Goal: Task Accomplishment & Management: Use online tool/utility

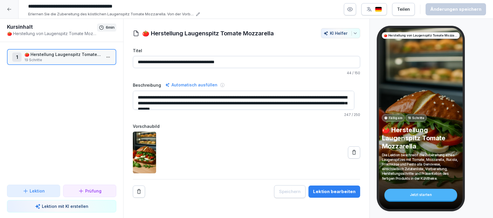
click at [7, 6] on div at bounding box center [9, 9] width 19 height 19
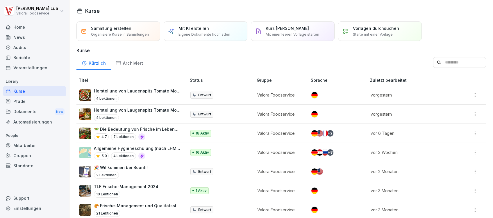
click at [18, 29] on div "Home" at bounding box center [34, 27] width 63 height 10
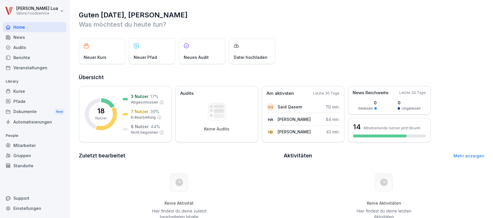
click at [22, 91] on div "Kurse" at bounding box center [34, 91] width 63 height 10
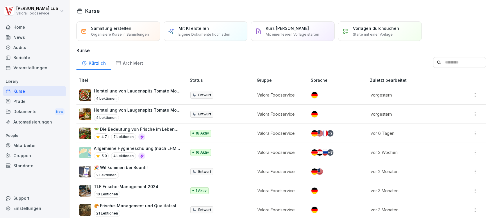
click at [158, 137] on div "4.7 7 Lektionen" at bounding box center [137, 137] width 87 height 7
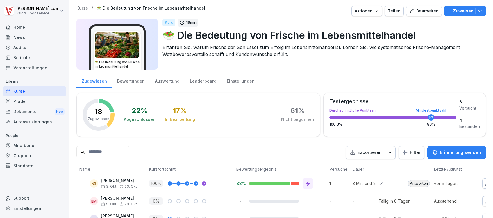
click at [394, 12] on div "Teilen" at bounding box center [394, 11] width 13 height 6
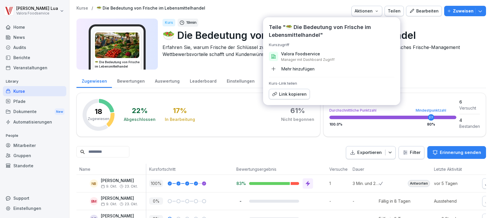
click at [290, 91] on div "Link kopieren" at bounding box center [289, 94] width 35 height 6
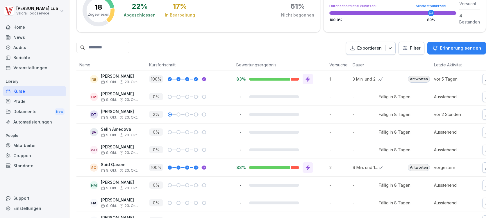
scroll to position [116, 0]
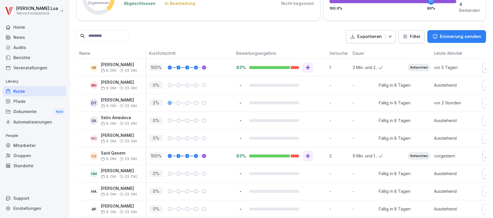
click at [417, 65] on div "Antworten" at bounding box center [419, 67] width 22 height 7
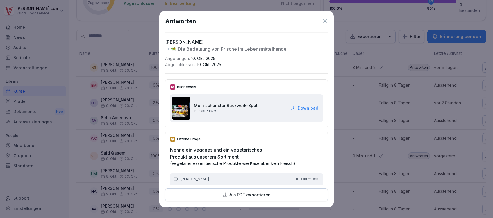
click at [182, 109] on img at bounding box center [180, 108] width 17 height 23
click at [212, 107] on h2 "Mein schönster Backwerk-Spot" at bounding box center [226, 106] width 64 height 6
click at [182, 106] on img at bounding box center [180, 108] width 17 height 23
click at [297, 106] on p "Download" at bounding box center [307, 108] width 21 height 6
click at [322, 19] on icon at bounding box center [325, 21] width 6 height 6
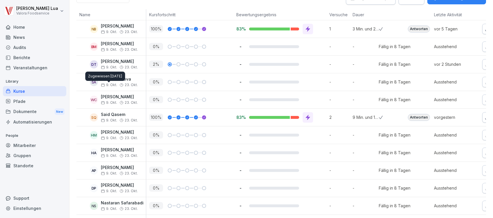
scroll to position [0, 0]
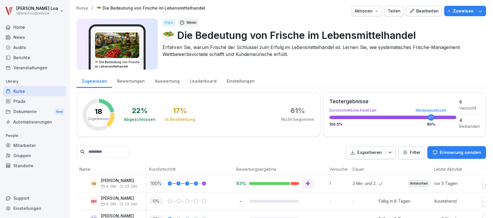
click at [22, 87] on div "Kurse" at bounding box center [34, 91] width 63 height 10
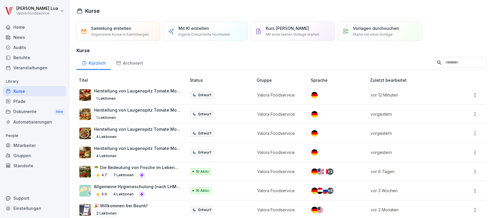
click at [133, 93] on p "Herstellung von Laugenspitz Tomate Mozzarella" at bounding box center [137, 91] width 87 height 6
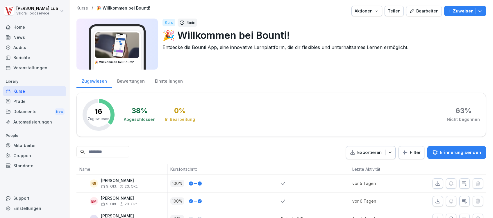
scroll to position [4, 0]
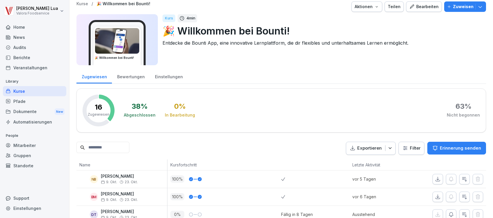
click at [20, 102] on div "Pfade" at bounding box center [34, 101] width 63 height 10
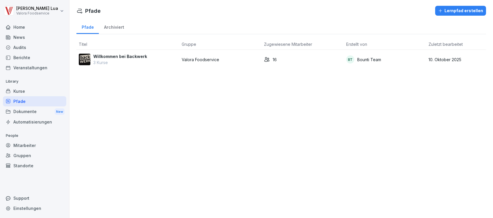
click at [135, 59] on p "Willkommen bei Backwerk" at bounding box center [120, 56] width 54 height 6
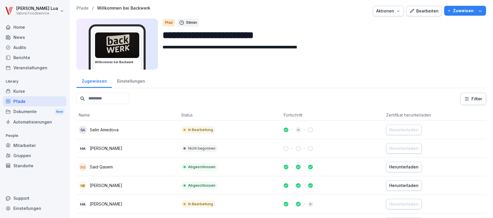
click at [422, 9] on div "Bearbeiten" at bounding box center [423, 11] width 29 height 6
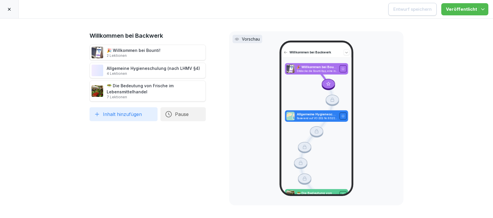
click at [10, 7] on icon at bounding box center [9, 9] width 5 height 5
click at [9, 11] on icon at bounding box center [9, 9] width 5 height 5
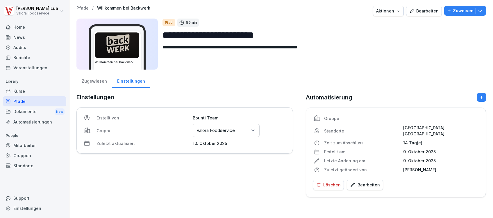
click at [21, 90] on div "Kurse" at bounding box center [34, 91] width 63 height 10
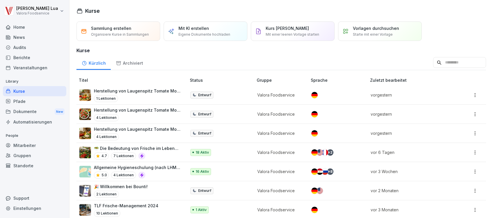
click at [401, 30] on div "Vorlagen durchsuchen Starte mit einer Vorlage" at bounding box center [380, 30] width 84 height 19
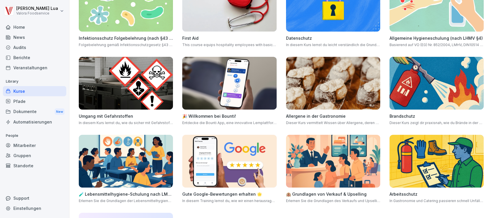
scroll to position [310, 0]
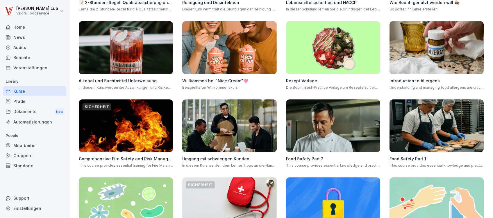
scroll to position [0, 0]
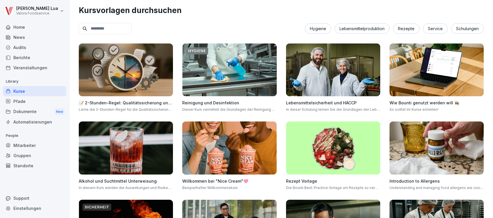
click at [304, 149] on img at bounding box center [333, 148] width 94 height 53
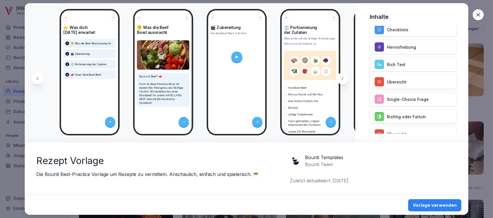
scroll to position [0, 180]
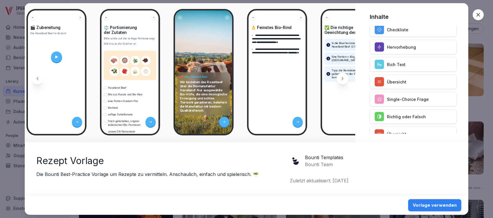
click at [478, 12] on icon at bounding box center [478, 15] width 6 height 6
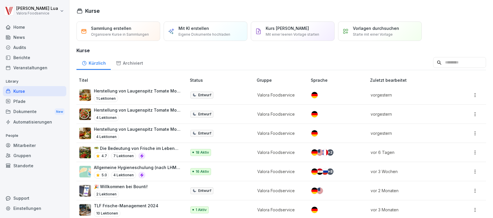
click at [196, 29] on p "Mit KI erstellen" at bounding box center [193, 28] width 31 height 6
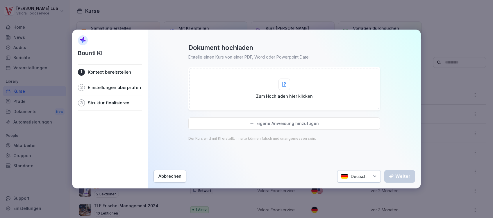
click at [295, 86] on div "Zum Hochladen hier klicken" at bounding box center [284, 89] width 57 height 21
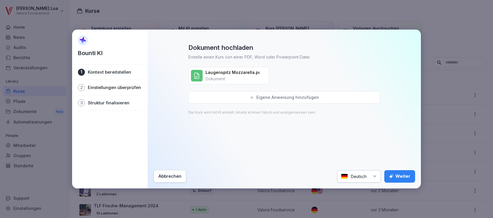
click at [400, 178] on div "Weiter" at bounding box center [399, 176] width 21 height 6
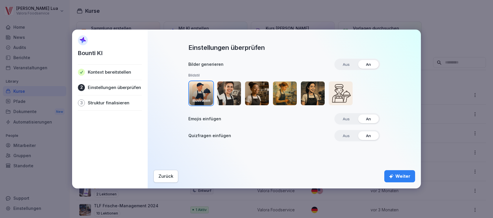
click at [231, 92] on img "button" at bounding box center [229, 94] width 24 height 24
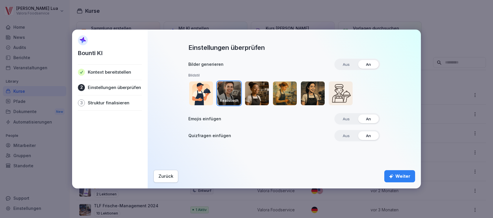
click at [229, 91] on img "button" at bounding box center [229, 94] width 24 height 24
click at [398, 177] on div "Weiter" at bounding box center [399, 176] width 21 height 6
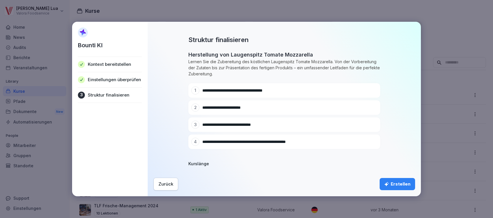
scroll to position [14, 0]
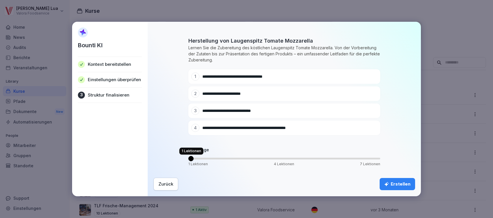
click at [188, 160] on span "Volume" at bounding box center [190, 158] width 5 height 5
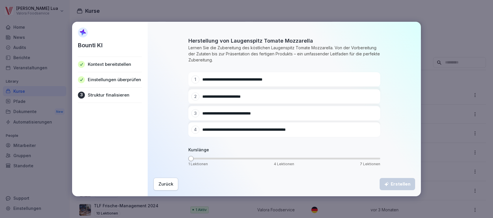
scroll to position [0, 0]
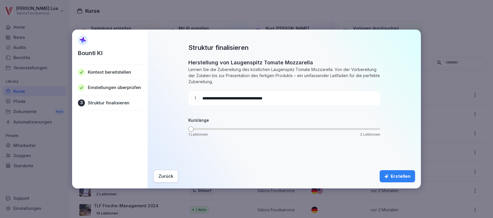
click at [399, 176] on div "Erstellen" at bounding box center [397, 176] width 26 height 6
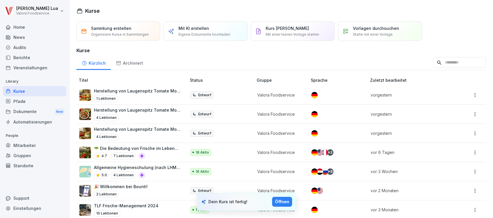
click at [284, 202] on div "Öffnen" at bounding box center [282, 202] width 14 height 6
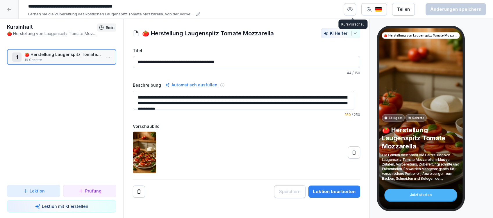
click at [351, 9] on icon "button" at bounding box center [349, 9] width 1 height 1
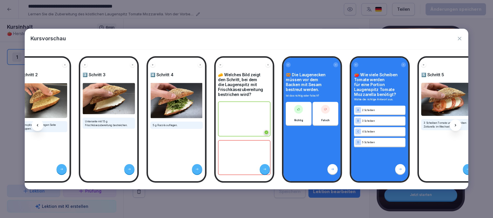
scroll to position [0, 443]
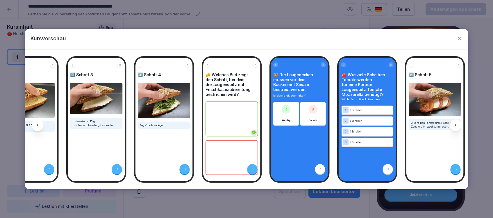
click at [461, 183] on div "🍅 Herstellung von Laugenspitz Tomate Mozzarella Fällig am 19 Schritte 🍅 Herstel…" at bounding box center [246, 120] width 443 height 140
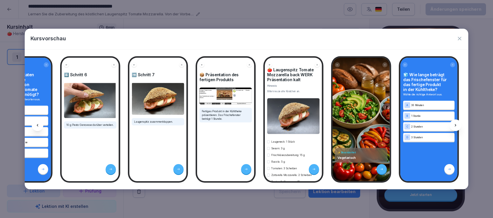
scroll to position [0, 0]
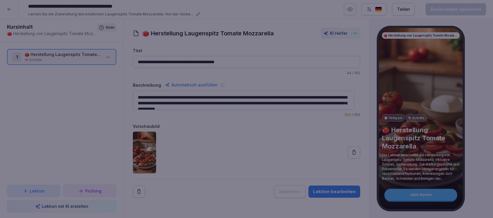
click at [288, 15] on div at bounding box center [246, 109] width 493 height 218
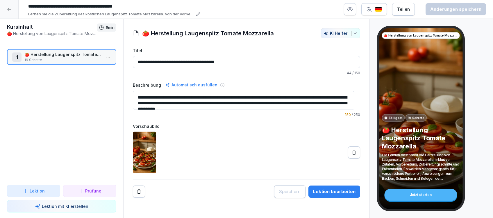
click at [8, 13] on div at bounding box center [9, 9] width 19 height 19
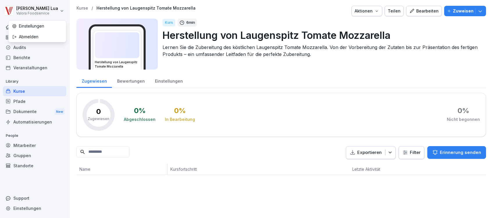
click at [7, 7] on html "Andreas Lua Valora Foodservice Home News Audits Berichte Veranstaltungen Librar…" at bounding box center [246, 109] width 493 height 218
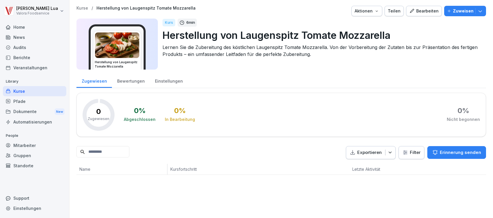
click at [31, 90] on html "Andreas Lua Valora Foodservice Home News Audits Berichte Veranstaltungen Librar…" at bounding box center [246, 109] width 493 height 218
click at [18, 90] on div "Kurse" at bounding box center [34, 91] width 63 height 10
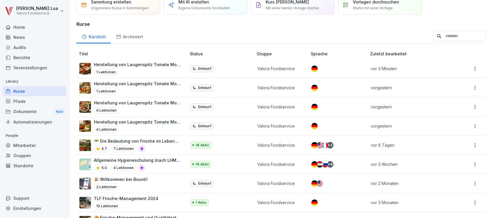
scroll to position [39, 0]
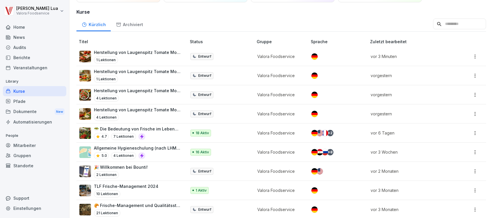
click at [113, 130] on p "🥗 Die Bedeutung von Frische im Lebensmittelhandel" at bounding box center [137, 129] width 87 height 6
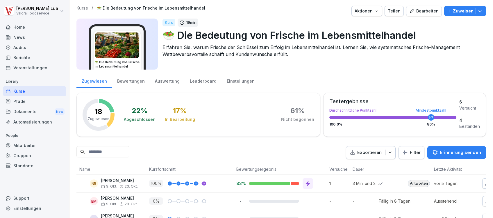
click at [424, 11] on div "Bearbeiten" at bounding box center [423, 11] width 29 height 6
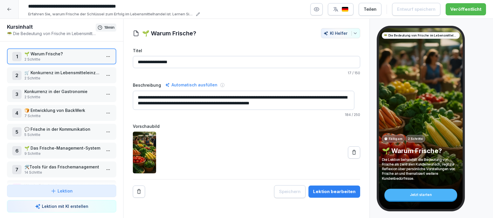
click at [351, 11] on button "button" at bounding box center [341, 9] width 26 height 12
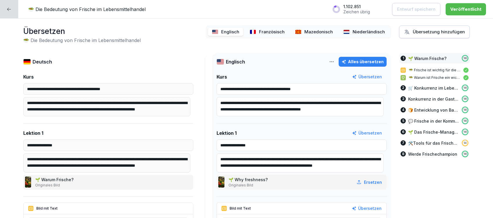
click at [309, 30] on p "Mazedonisch" at bounding box center [318, 32] width 28 height 7
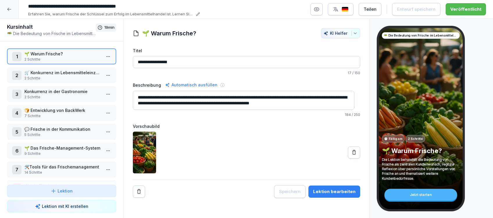
click at [10, 11] on icon at bounding box center [9, 9] width 5 height 5
click at [10, 7] on icon at bounding box center [9, 9] width 5 height 5
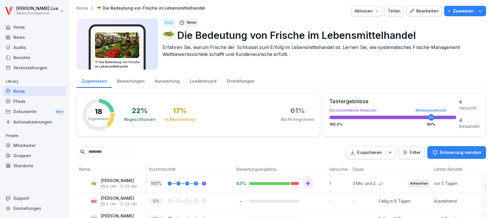
click at [21, 115] on div "Dokumente New" at bounding box center [34, 112] width 63 height 11
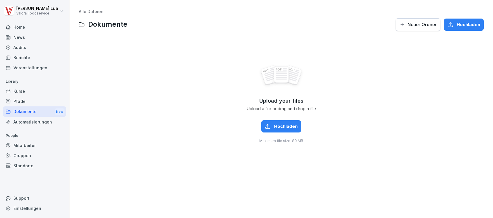
click at [23, 49] on div "Audits" at bounding box center [34, 47] width 63 height 10
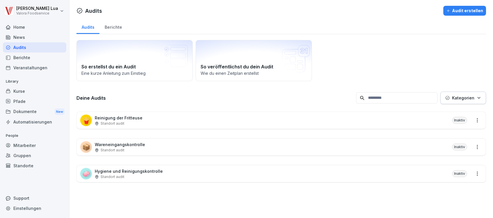
click at [182, 154] on div "📦 Wareneingangskontrolle Standort audit Inaktiv" at bounding box center [281, 147] width 409 height 17
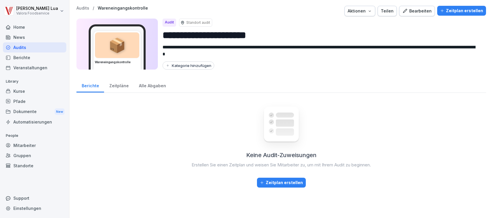
click at [116, 87] on div "Zeitpläne" at bounding box center [119, 85] width 30 height 15
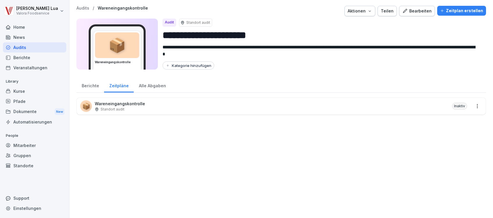
click at [174, 105] on div "📦 Wareneingangskontrolle Standort audit Inaktiv" at bounding box center [281, 106] width 409 height 17
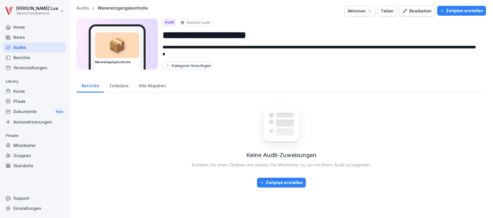
click at [119, 85] on div "Zeitpläne" at bounding box center [119, 85] width 30 height 15
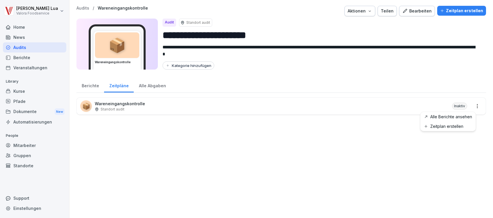
click at [470, 108] on html "**********" at bounding box center [246, 109] width 493 height 218
click at [0, 0] on link "Alle Berichte ansehen" at bounding box center [0, 0] width 0 height 0
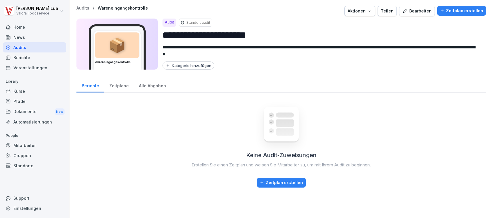
click at [124, 84] on div "Zeitpläne" at bounding box center [119, 85] width 30 height 15
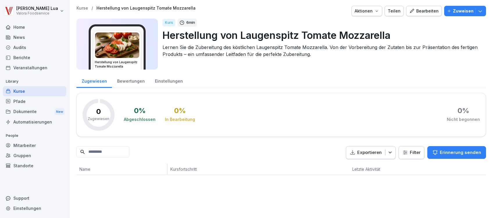
click at [419, 13] on div "Bearbeiten" at bounding box center [423, 11] width 29 height 6
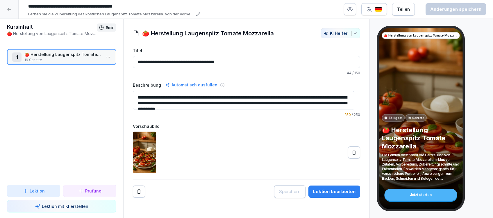
click at [333, 192] on div "Lektion bearbeiten" at bounding box center [334, 192] width 42 height 6
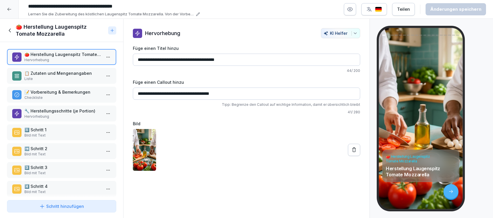
click at [64, 209] on div "Schritt hinzufügen" at bounding box center [61, 207] width 45 height 6
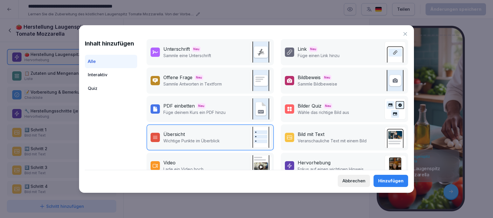
click at [344, 49] on div "Link Neu Füge einen Link hinzu" at bounding box center [344, 52] width 127 height 26
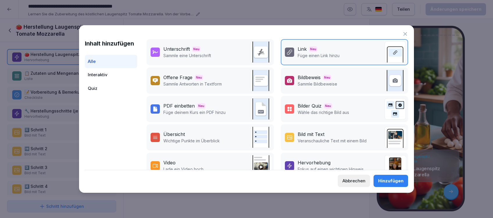
click at [395, 178] on div "Hinzufügen" at bounding box center [390, 181] width 25 height 6
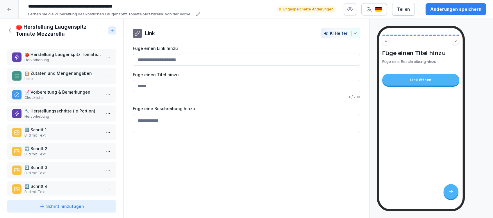
click at [268, 161] on div "Link [PERSON_NAME] Füge einen Link hinzu Füge einen Titel hinzu 0 / 200 Füge ei…" at bounding box center [246, 119] width 246 height 200
click at [418, 83] on div "Link öffnen" at bounding box center [420, 80] width 77 height 12
click at [225, 60] on input "Füge einen Link hinzu" at bounding box center [246, 60] width 227 height 12
click at [8, 9] on icon at bounding box center [9, 9] width 4 height 3
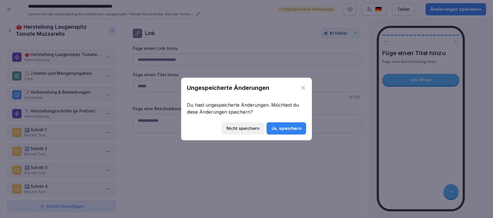
click at [255, 130] on div "Nicht speichern" at bounding box center [242, 129] width 33 height 6
click at [246, 131] on div "Nicht speichern" at bounding box center [242, 129] width 33 height 6
